Goal: Information Seeking & Learning: Learn about a topic

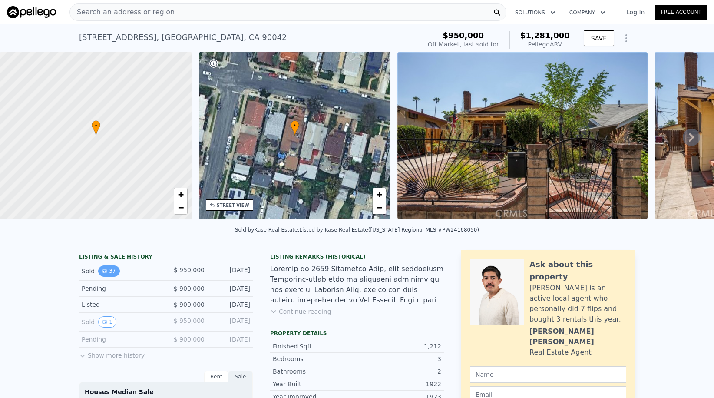
scroll to position [19, 0]
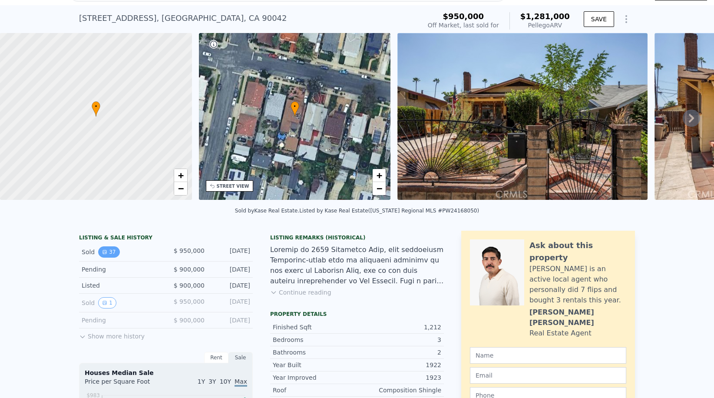
click at [112, 246] on button "37" at bounding box center [108, 251] width 21 height 11
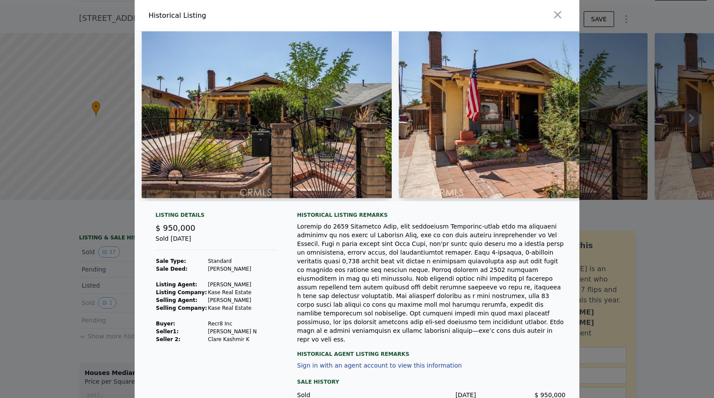
click at [297, 121] on img at bounding box center [267, 114] width 250 height 167
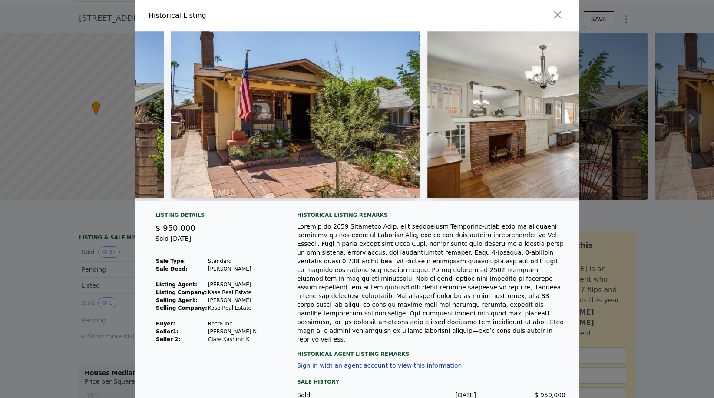
scroll to position [0, 224]
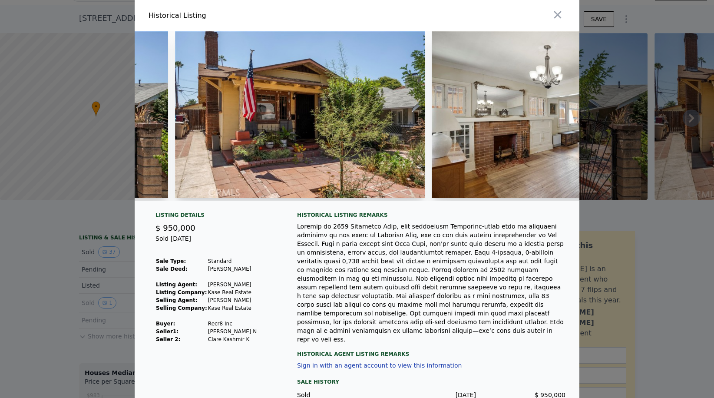
click at [325, 146] on img at bounding box center [300, 114] width 250 height 167
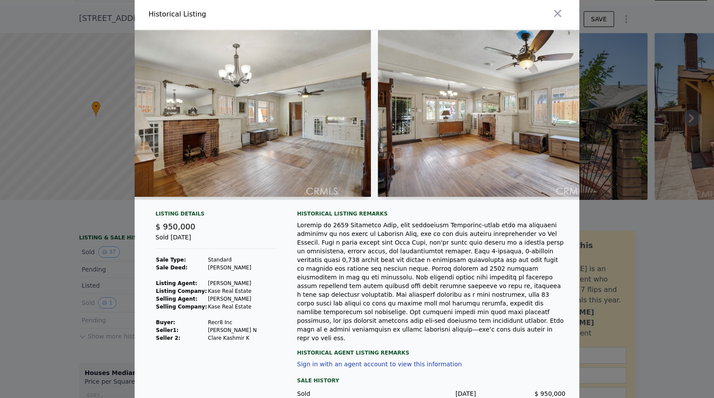
scroll to position [0, 534]
click at [410, 112] on img at bounding box center [504, 113] width 250 height 167
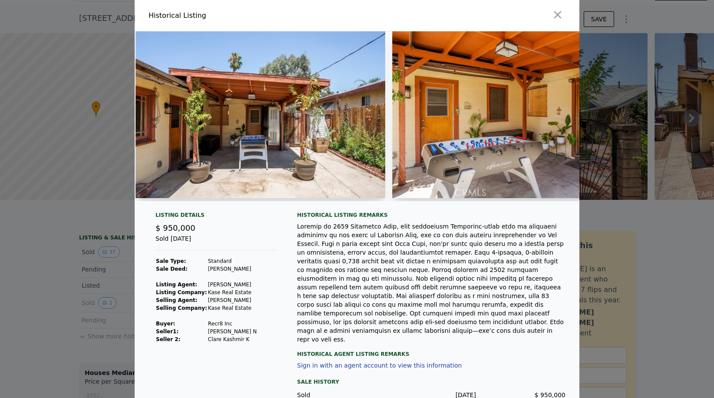
scroll to position [0, 8243]
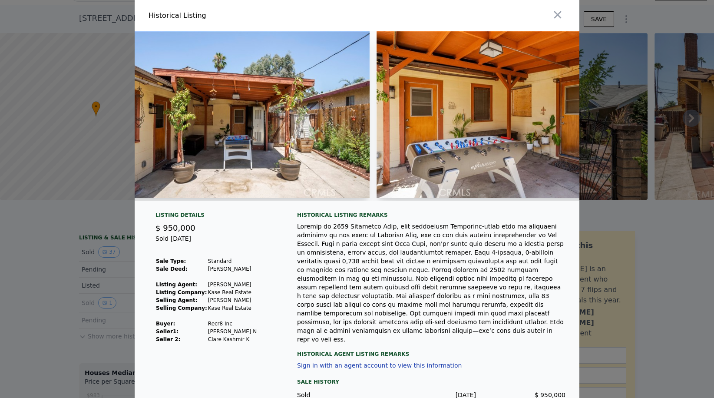
click at [18, 268] on div at bounding box center [357, 199] width 714 height 398
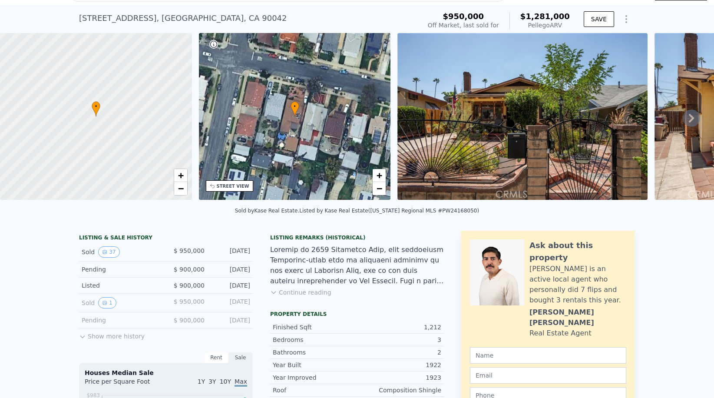
click at [123, 339] on button "Show more history" at bounding box center [112, 334] width 66 height 12
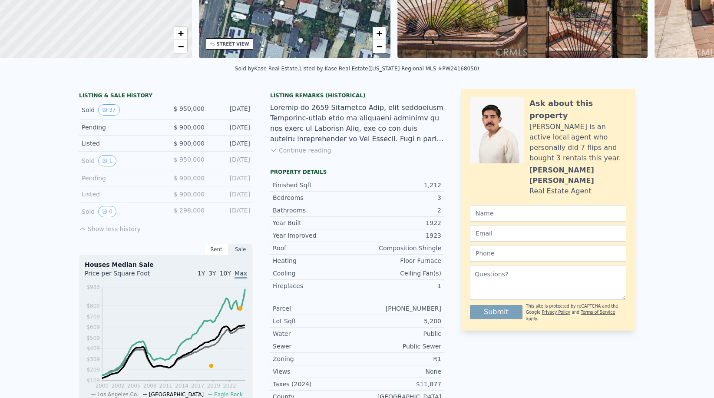
scroll to position [0, 0]
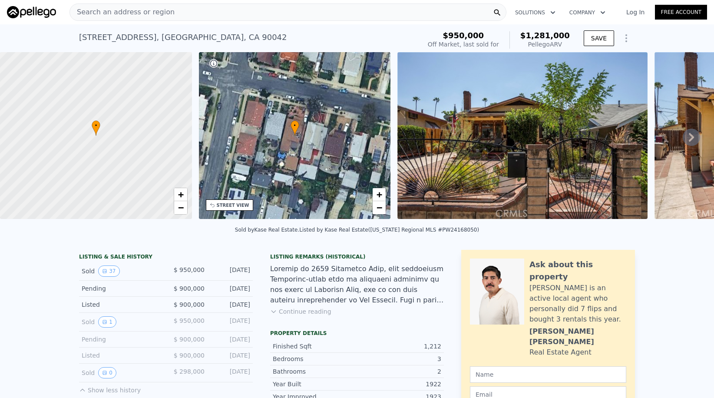
click at [163, 11] on span "Search an address or region" at bounding box center [122, 12] width 105 height 10
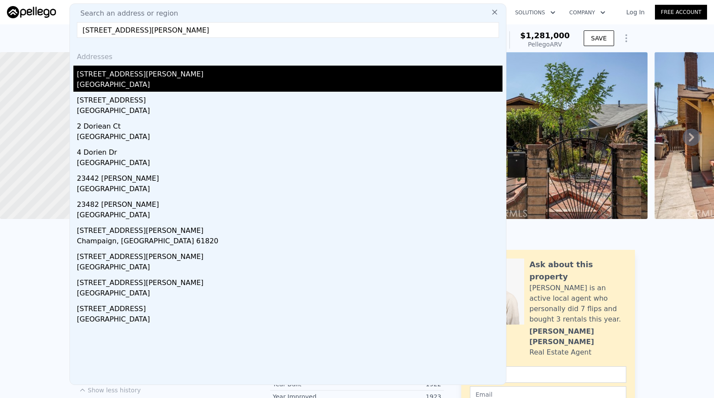
type input "[STREET_ADDRESS][PERSON_NAME]"
click at [94, 81] on div "[GEOGRAPHIC_DATA]" at bounding box center [290, 85] width 426 height 12
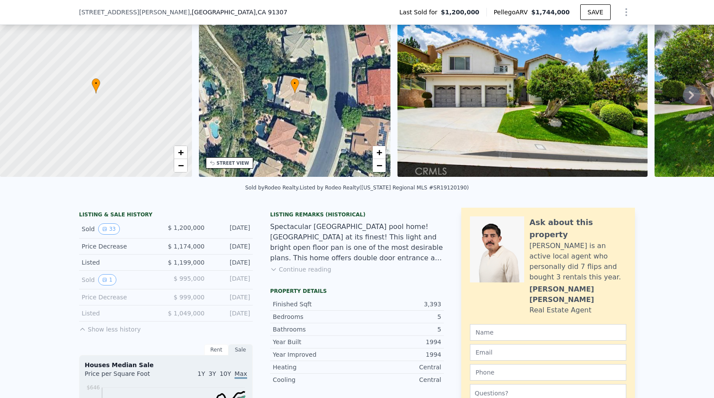
scroll to position [54, 0]
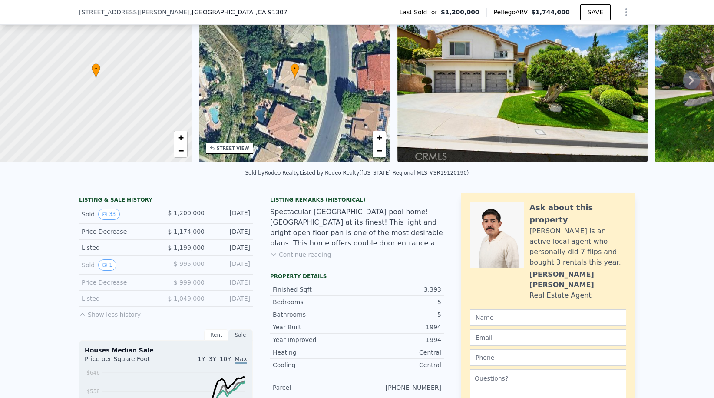
click at [109, 219] on div "Sold 33 $ 1,200,000 [DATE]" at bounding box center [166, 214] width 174 height 19
click at [108, 214] on button "33" at bounding box center [108, 213] width 21 height 11
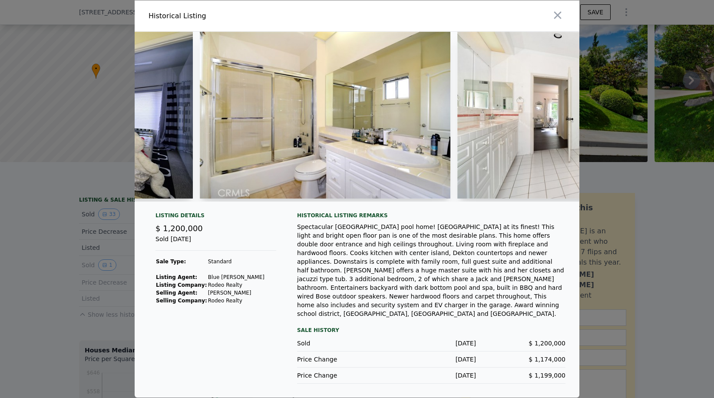
scroll to position [0, 5495]
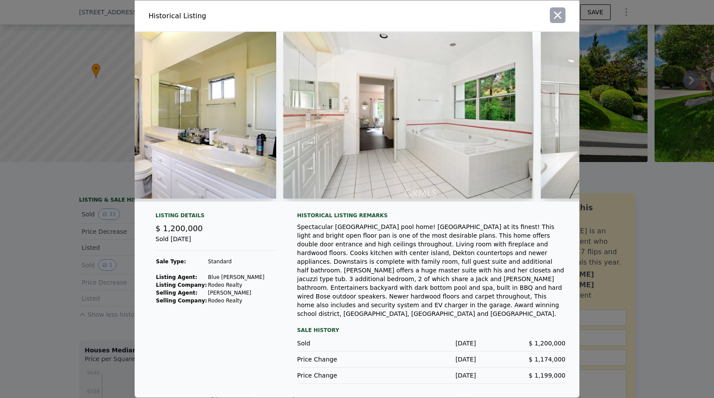
click at [559, 19] on icon "button" at bounding box center [558, 15] width 12 height 12
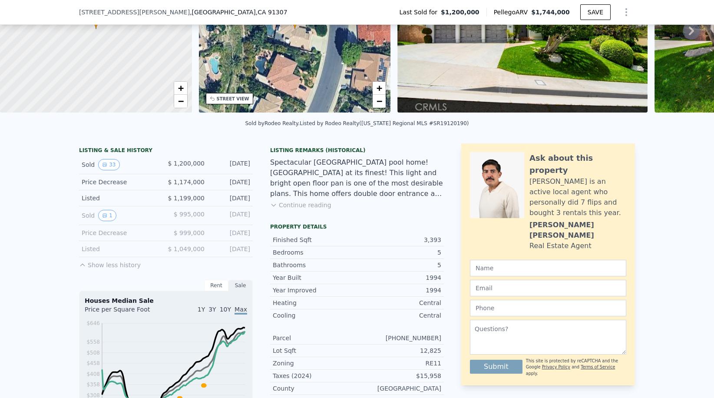
scroll to position [129, 0]
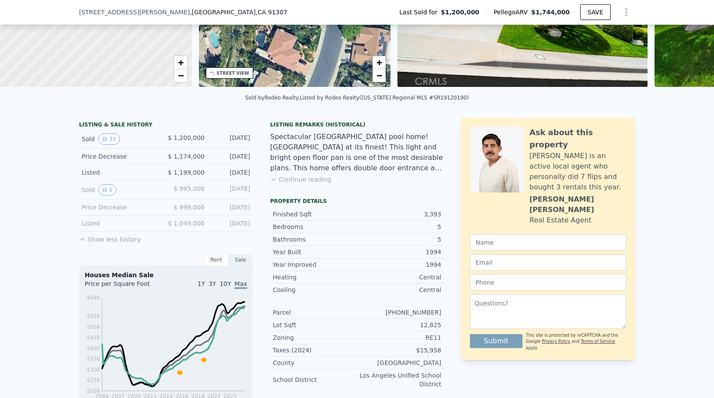
click at [120, 239] on button "Show less history" at bounding box center [110, 237] width 62 height 12
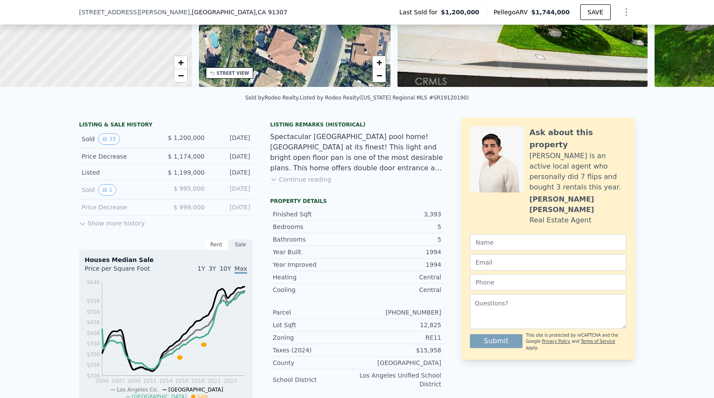
click at [122, 224] on button "Show more history" at bounding box center [112, 221] width 66 height 12
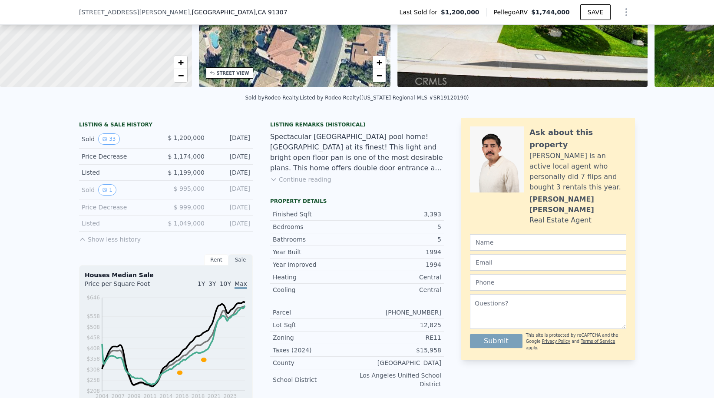
click at [86, 219] on div "Listed" at bounding box center [120, 223] width 77 height 9
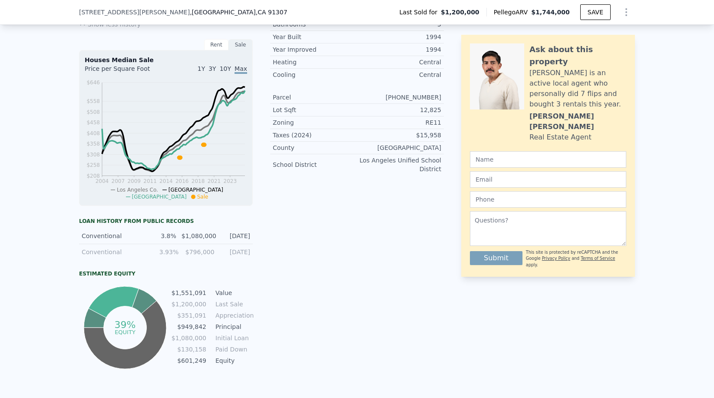
scroll to position [0, 0]
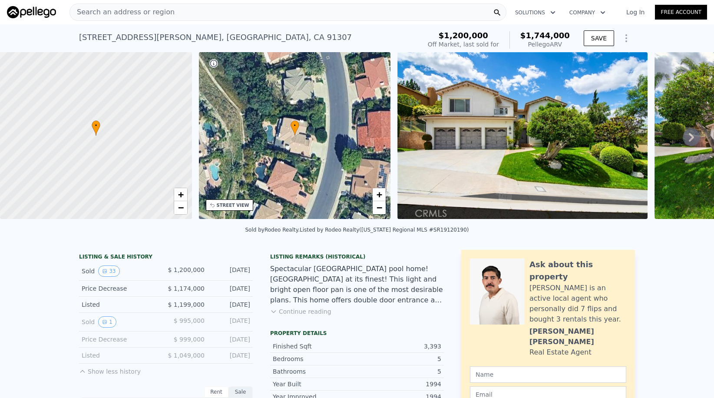
click at [215, 12] on div "Search an address or region" at bounding box center [287, 11] width 437 height 17
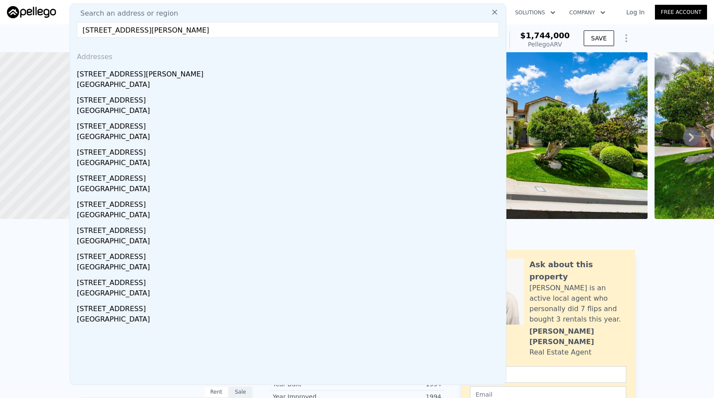
click at [133, 33] on input "[STREET_ADDRESS][PERSON_NAME]" at bounding box center [288, 30] width 422 height 16
click at [129, 29] on input "[STREET_ADDRESS][PERSON_NAME]" at bounding box center [288, 30] width 422 height 16
click at [131, 29] on input "[STREET_ADDRESS][PERSON_NAME]" at bounding box center [288, 30] width 422 height 16
click at [109, 30] on input "[STREET_ADDRESS][PERSON_NAME]" at bounding box center [288, 30] width 422 height 16
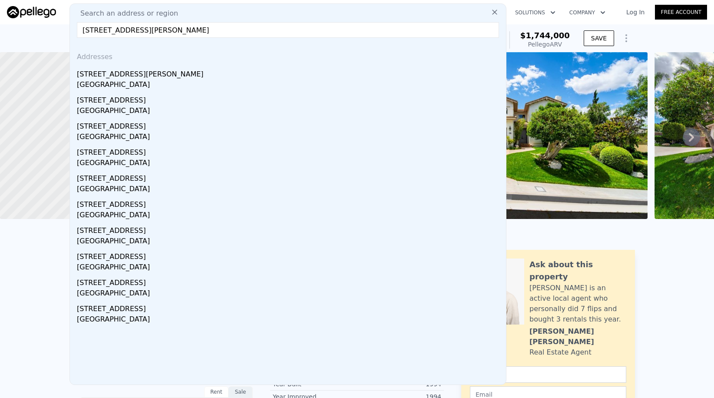
type input "[STREET_ADDRESS][PERSON_NAME]"
click at [492, 14] on icon at bounding box center [494, 12] width 5 height 5
